Goal: Task Accomplishment & Management: Manage account settings

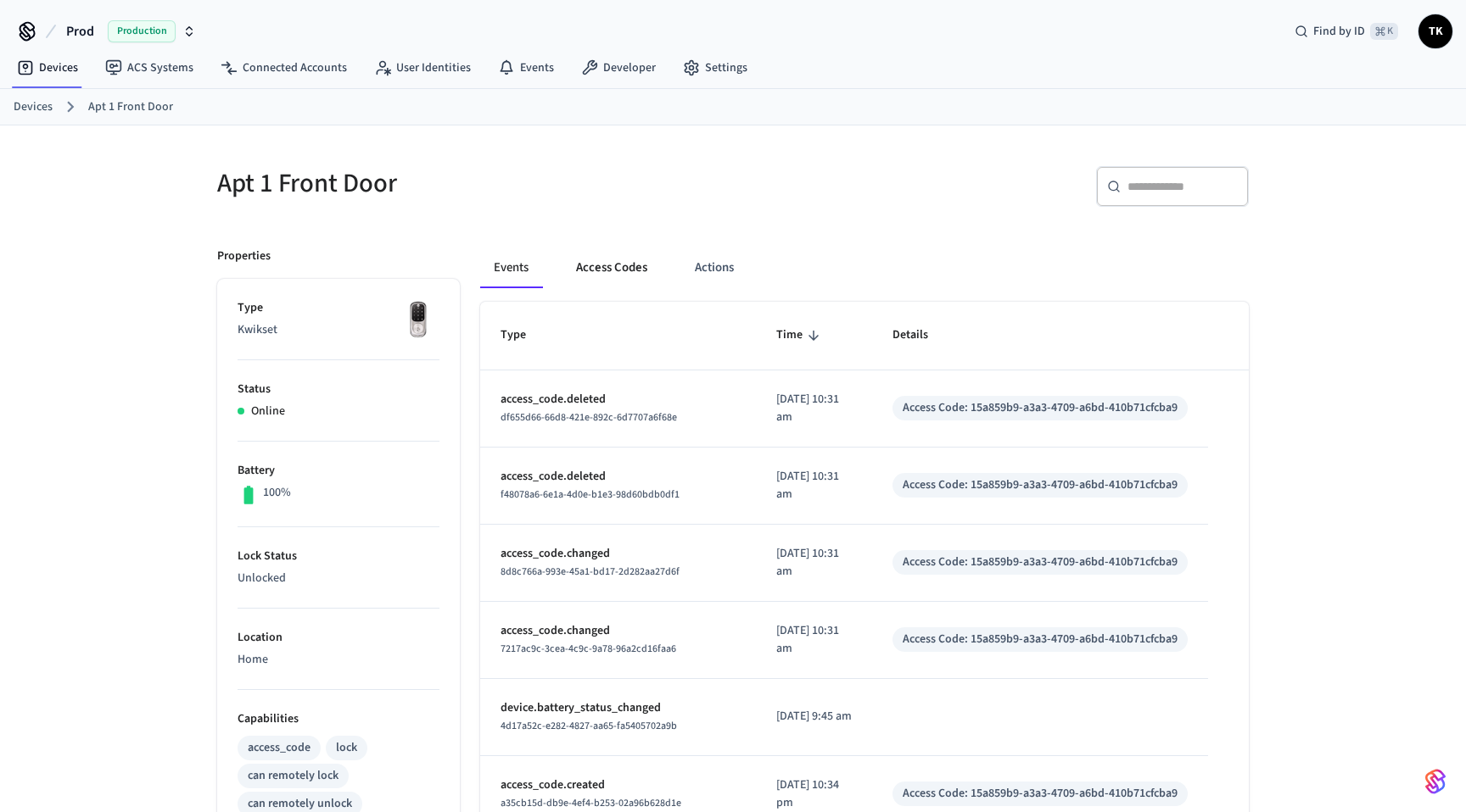
click at [612, 277] on button "Access Codes" at bounding box center [612, 268] width 98 height 41
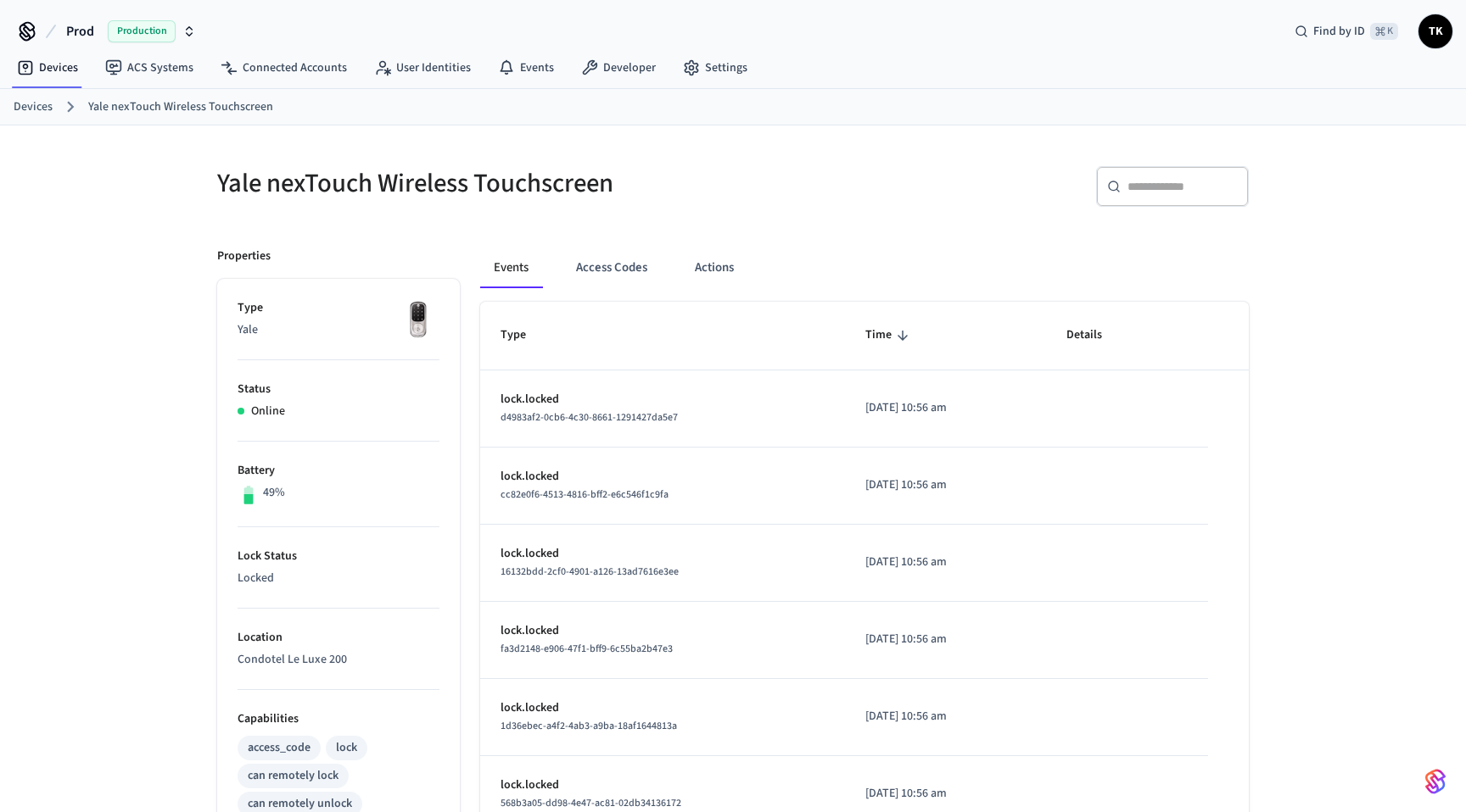
click at [1313, 291] on div "Yale nexTouch Wireless Touchscreen ​ ​ Properties Type Yale Status Online Batte…" at bounding box center [733, 675] width 1466 height 1098
